Goal: Task Accomplishment & Management: Use online tool/utility

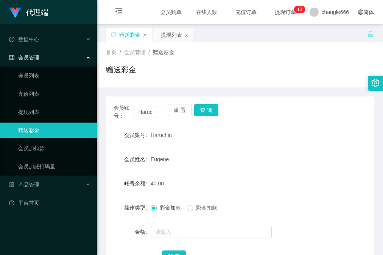
scroll to position [60, 0]
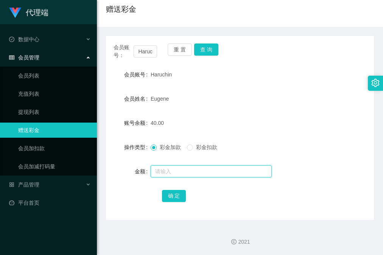
click at [175, 171] on input "text" at bounding box center [210, 171] width 121 height 12
type input "8"
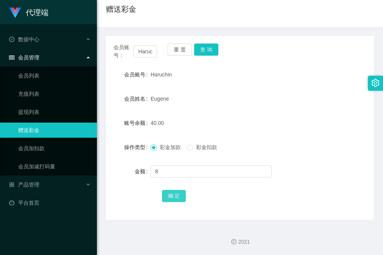
click at [172, 196] on button "确 定" at bounding box center [174, 196] width 24 height 12
click at [324, 125] on div "账号余额 48.00" at bounding box center [240, 122] width 268 height 15
click at [287, 83] on form "会员账号 Haruchin 会员姓名 [PERSON_NAME] 账号余额 48.00 操作类型 彩金加款 彩金扣款 金额 确 定" at bounding box center [240, 135] width 268 height 136
